Goal: Task Accomplishment & Management: Use online tool/utility

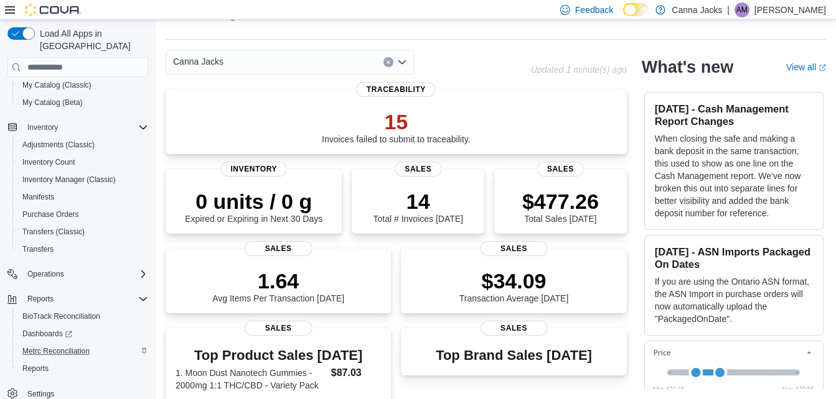
scroll to position [120, 0]
click at [30, 363] on span "Reports" at bounding box center [35, 368] width 26 height 10
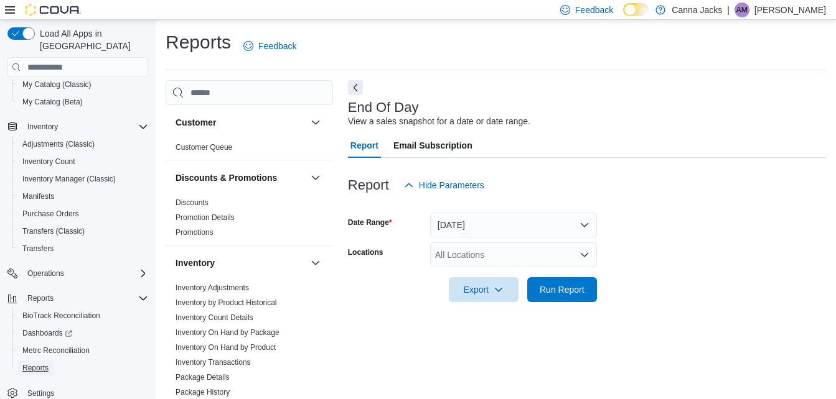
scroll to position [16, 0]
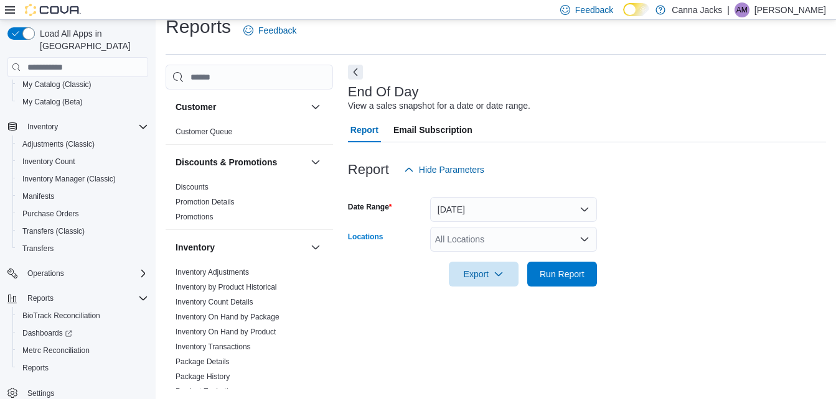
click at [507, 246] on div "All Locations" at bounding box center [513, 239] width 167 height 25
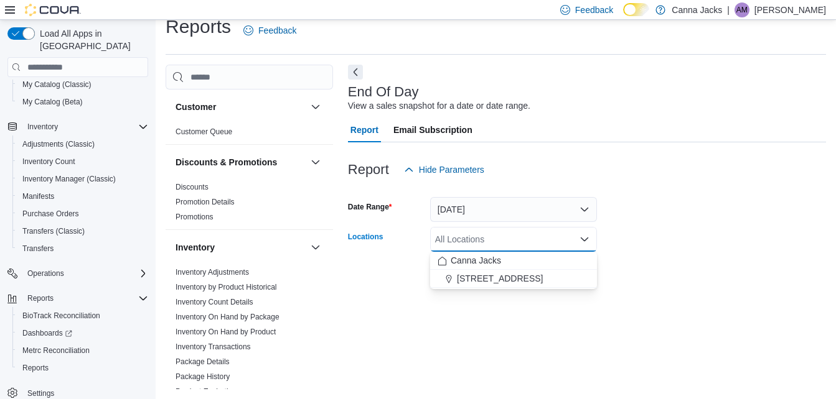
click at [506, 273] on span "10001 US Hwy 59" at bounding box center [500, 279] width 86 height 12
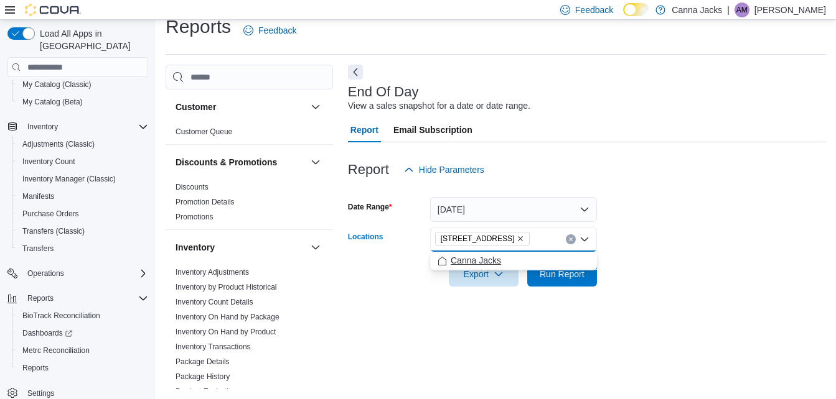
click at [495, 263] on span "Canna Jacks" at bounding box center [475, 260] width 50 height 12
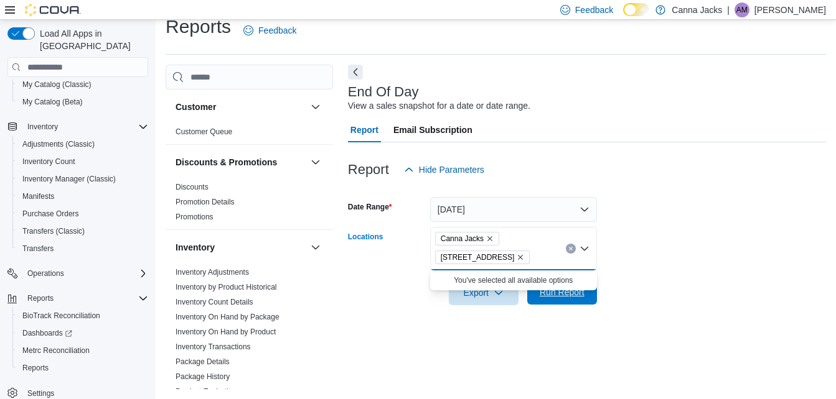
click at [571, 303] on span "Run Report" at bounding box center [561, 292] width 55 height 25
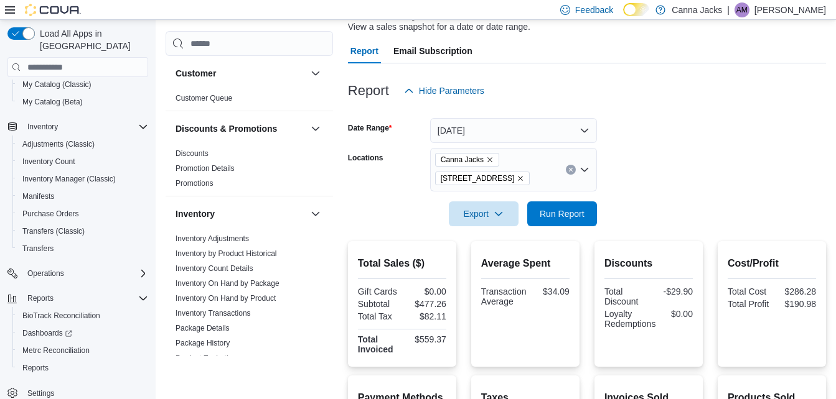
scroll to position [140, 0]
